Goal: Register for event/course

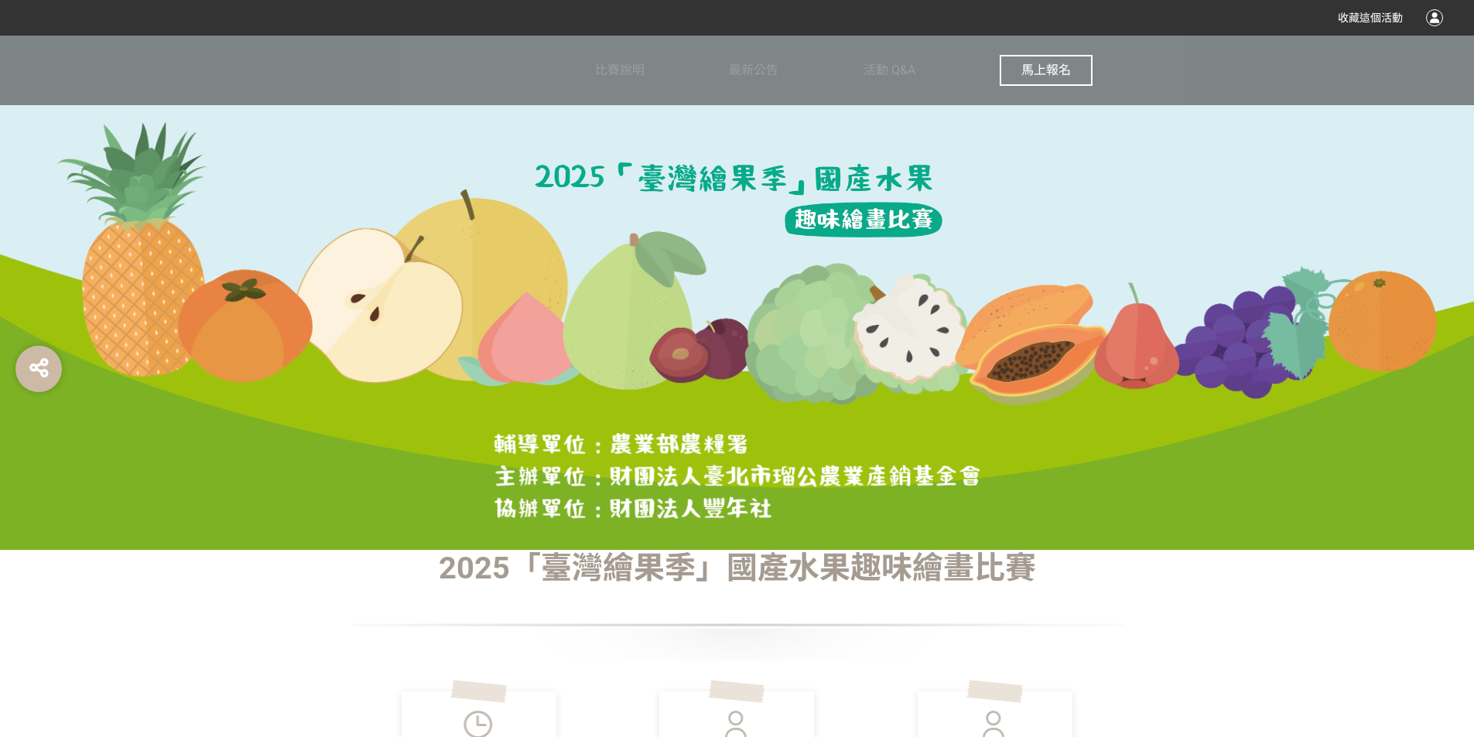
scroll to position [108, 0]
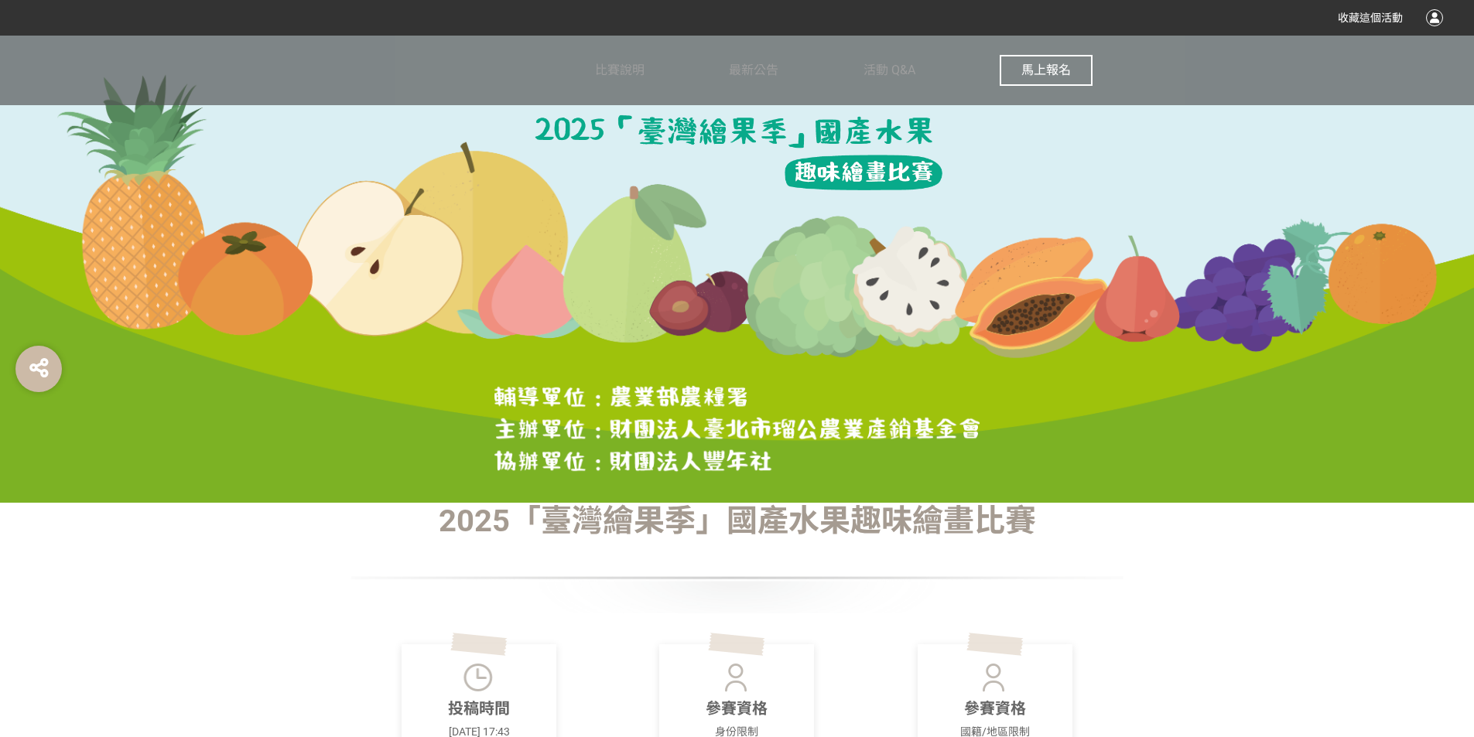
click at [1059, 67] on span "馬上報名" at bounding box center [1046, 70] width 50 height 15
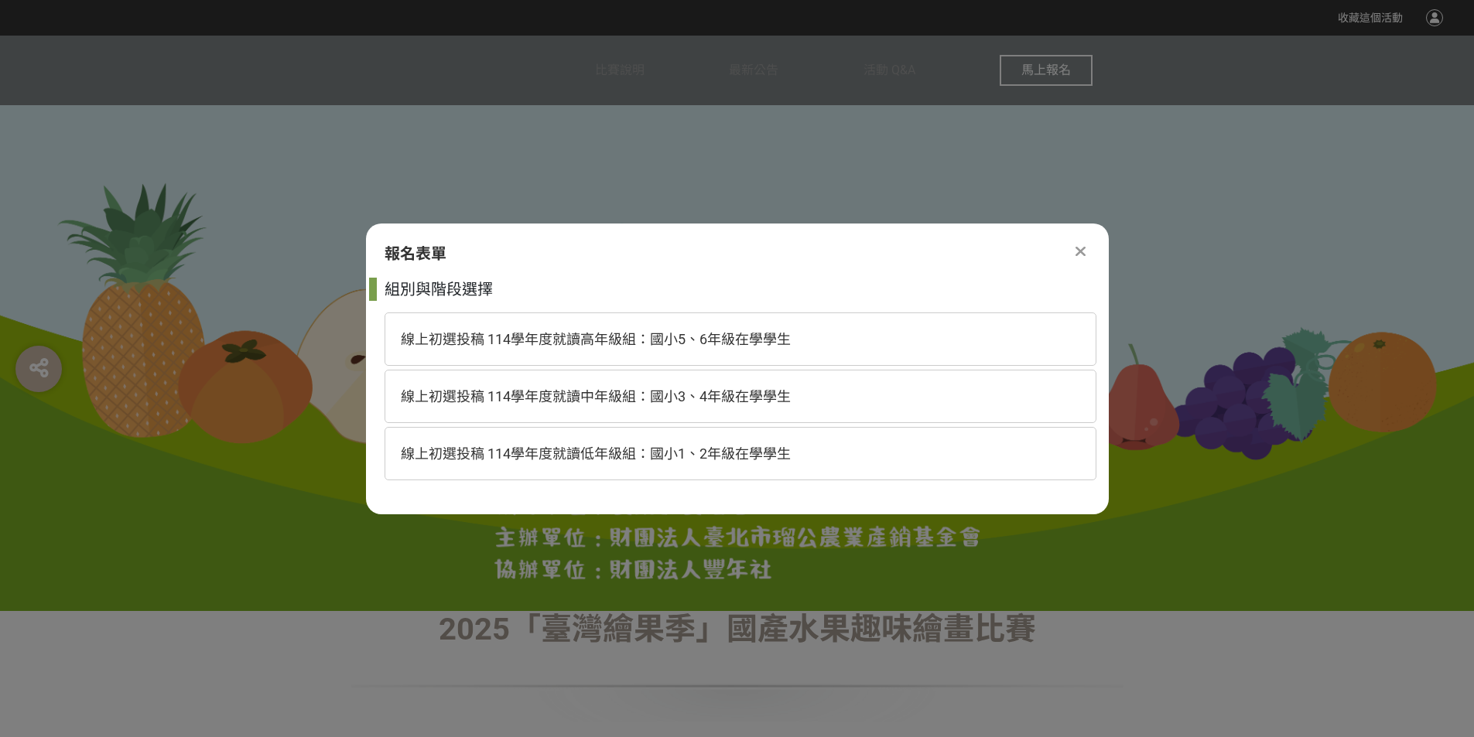
scroll to position [0, 0]
click at [738, 340] on span "線上初選投稿 114學年度就讀高年級組：國小5、6年級在學學生" at bounding box center [596, 339] width 390 height 16
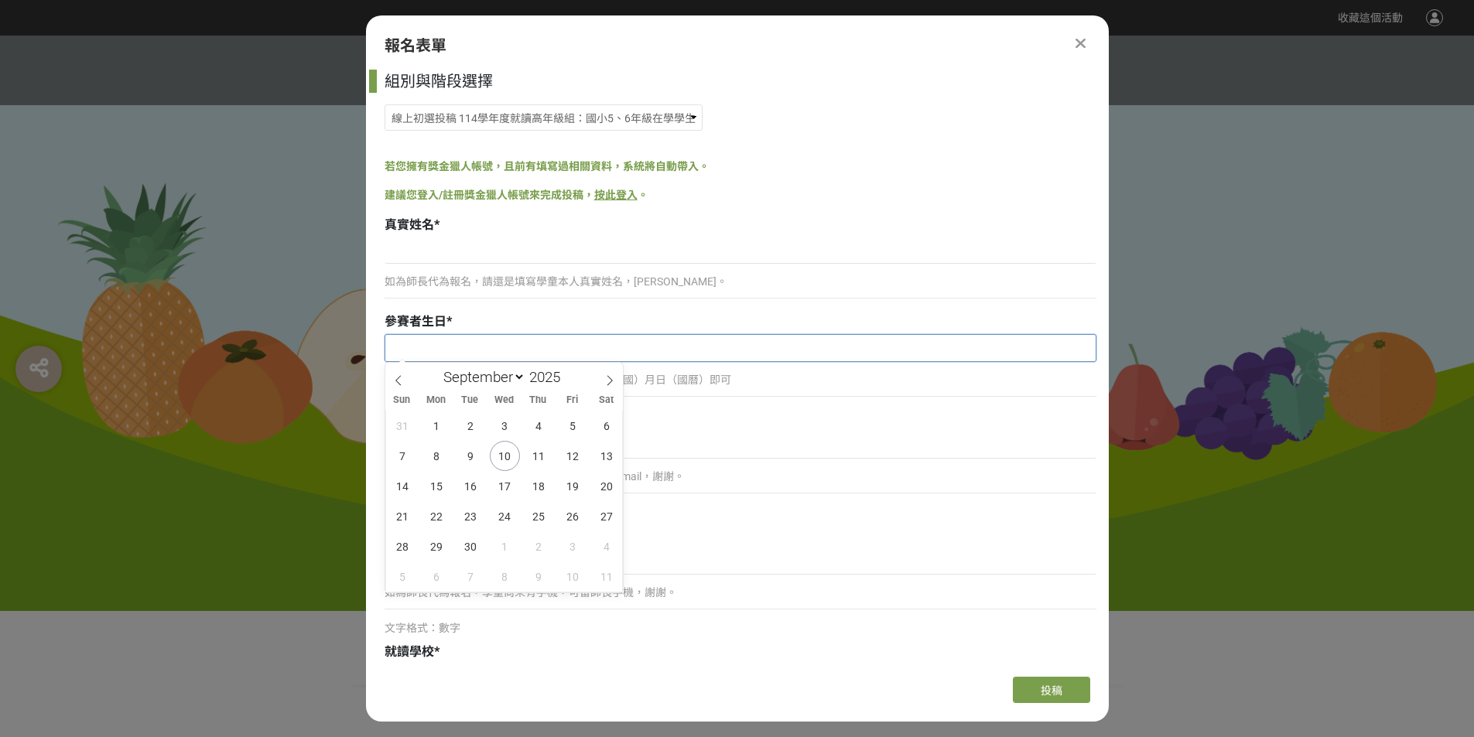
click at [562, 347] on input "text" at bounding box center [740, 348] width 710 height 26
click at [535, 248] on input at bounding box center [740, 251] width 712 height 26
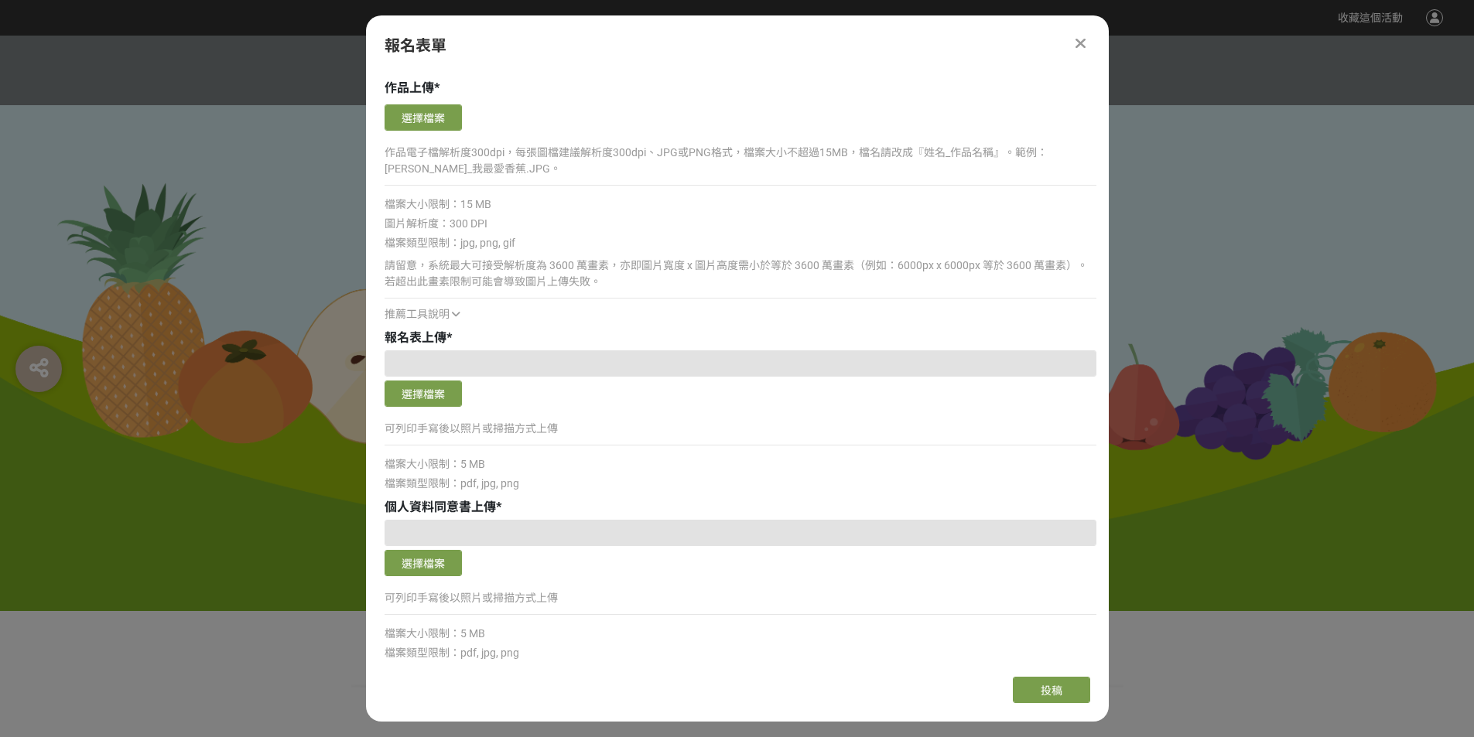
scroll to position [946, 0]
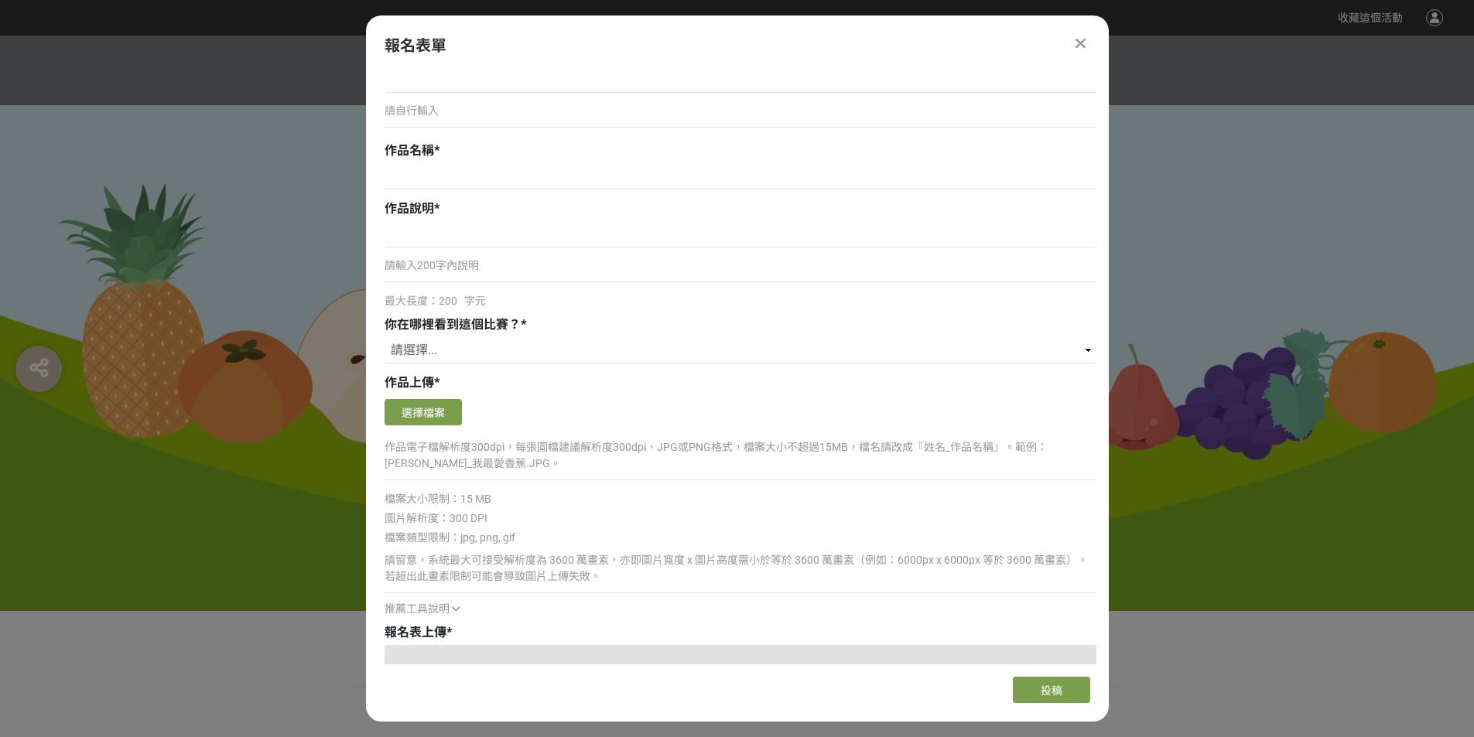
type input "[PERSON_NAME]"
click at [1073, 42] on div at bounding box center [1080, 43] width 19 height 19
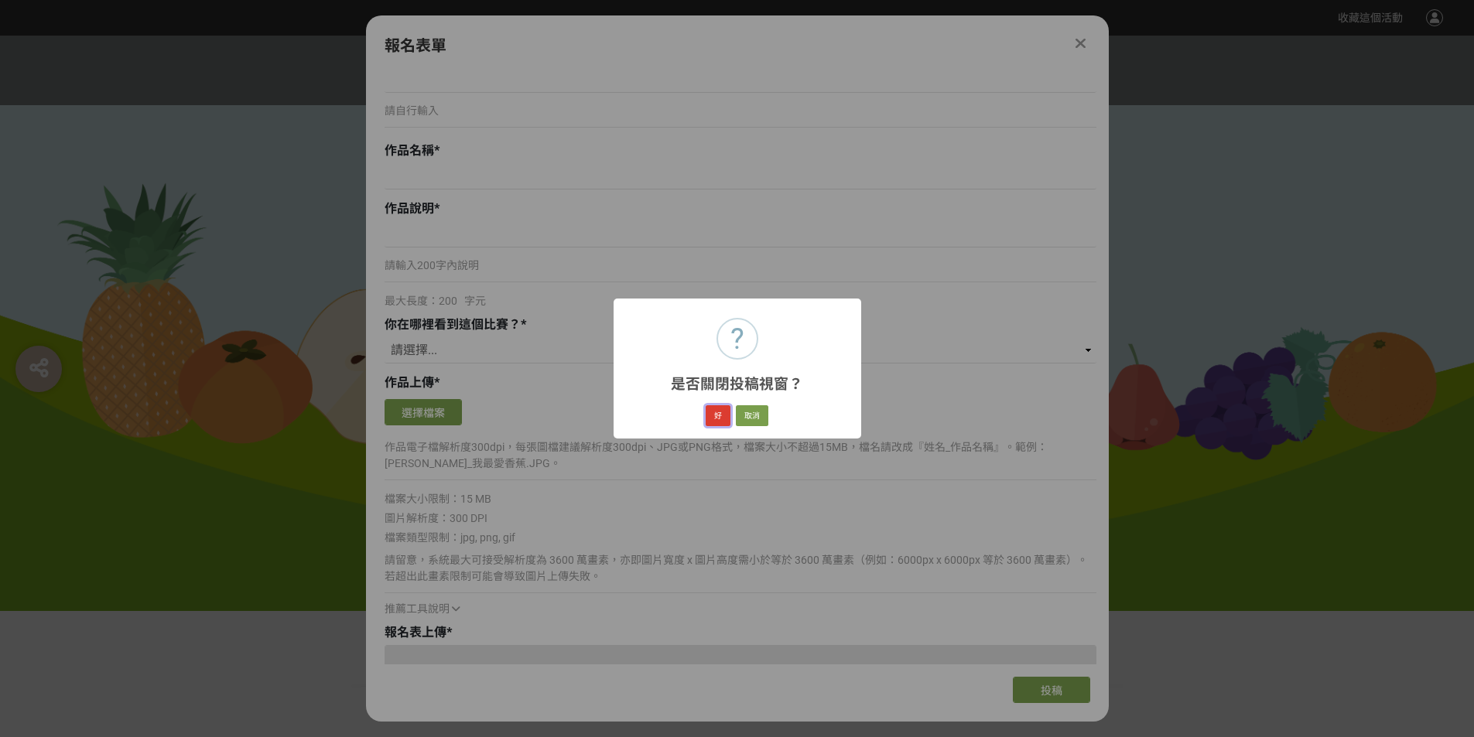
click at [716, 416] on button "好" at bounding box center [718, 416] width 25 height 22
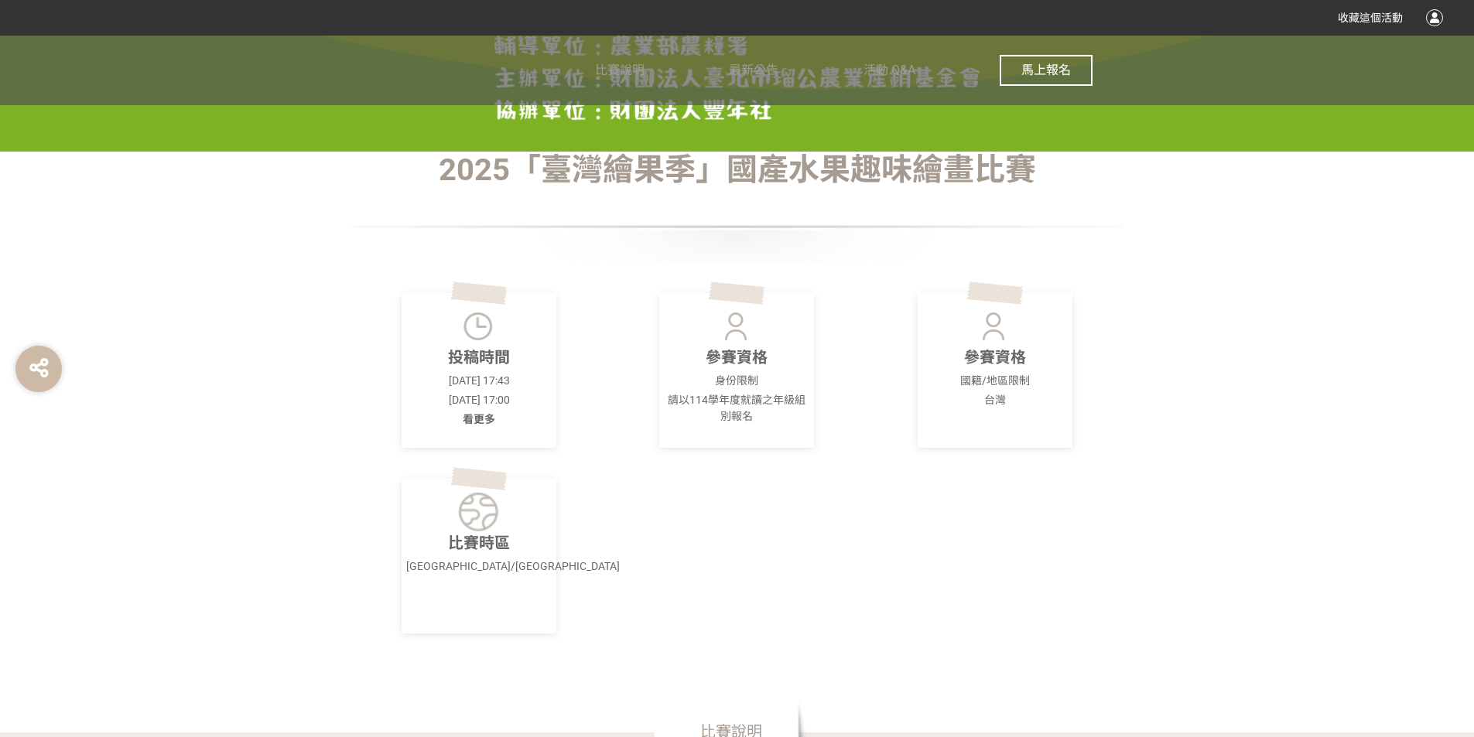
scroll to position [468, 0]
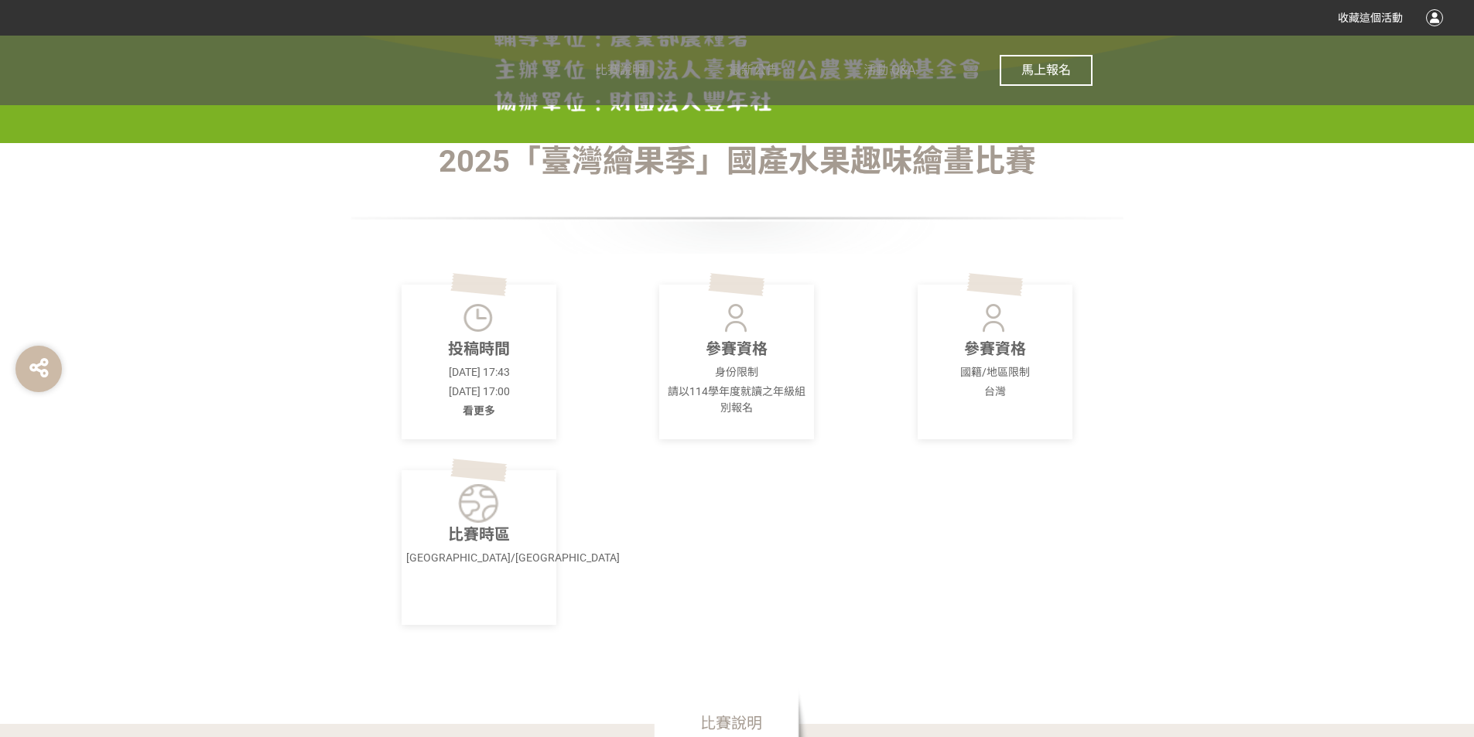
click at [462, 323] on img at bounding box center [479, 318] width 43 height 39
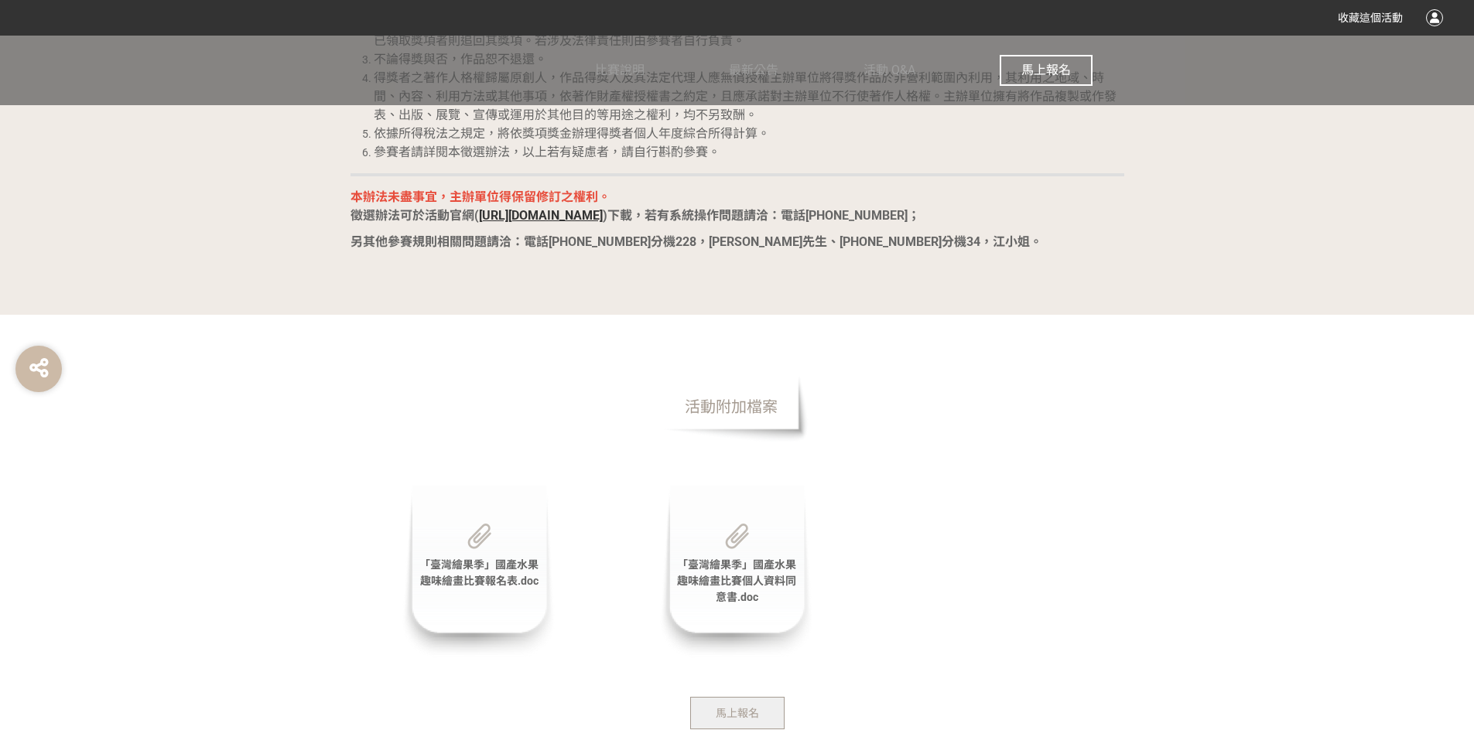
scroll to position [2985, 0]
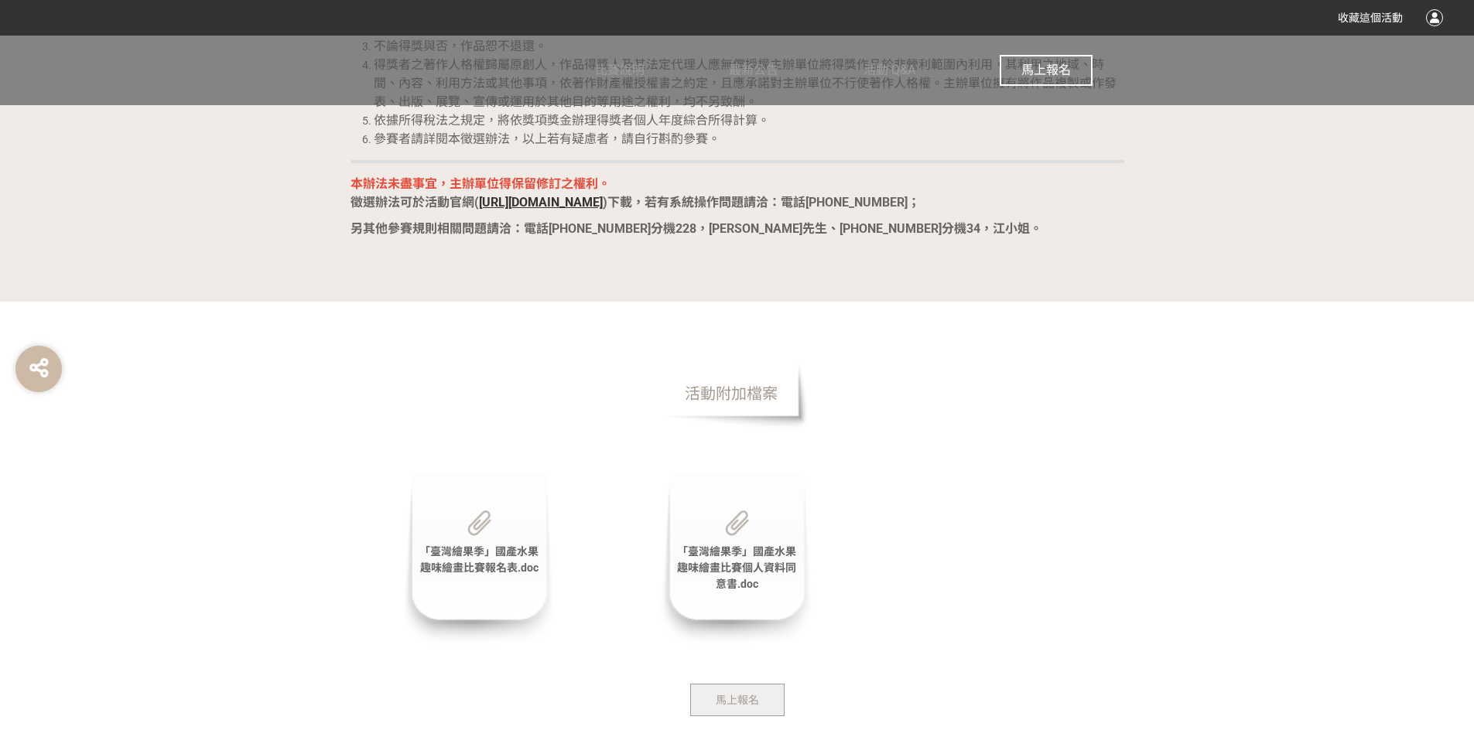
click at [493, 551] on span "「臺灣繪果季」國產水果趣味繪畫比賽報名表.doc" at bounding box center [478, 559] width 119 height 29
click at [757, 564] on span "「臺灣繪果季」國產水果趣味繪畫比賽個人資料同意書.doc" at bounding box center [736, 567] width 119 height 45
